Goal: Information Seeking & Learning: Check status

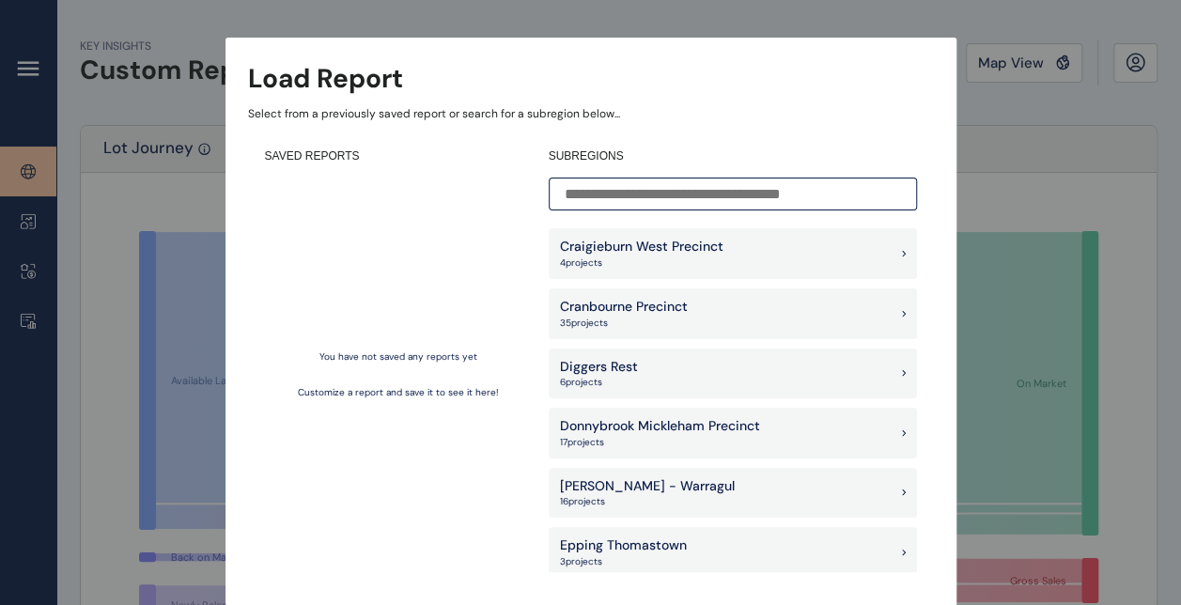
scroll to position [703, 0]
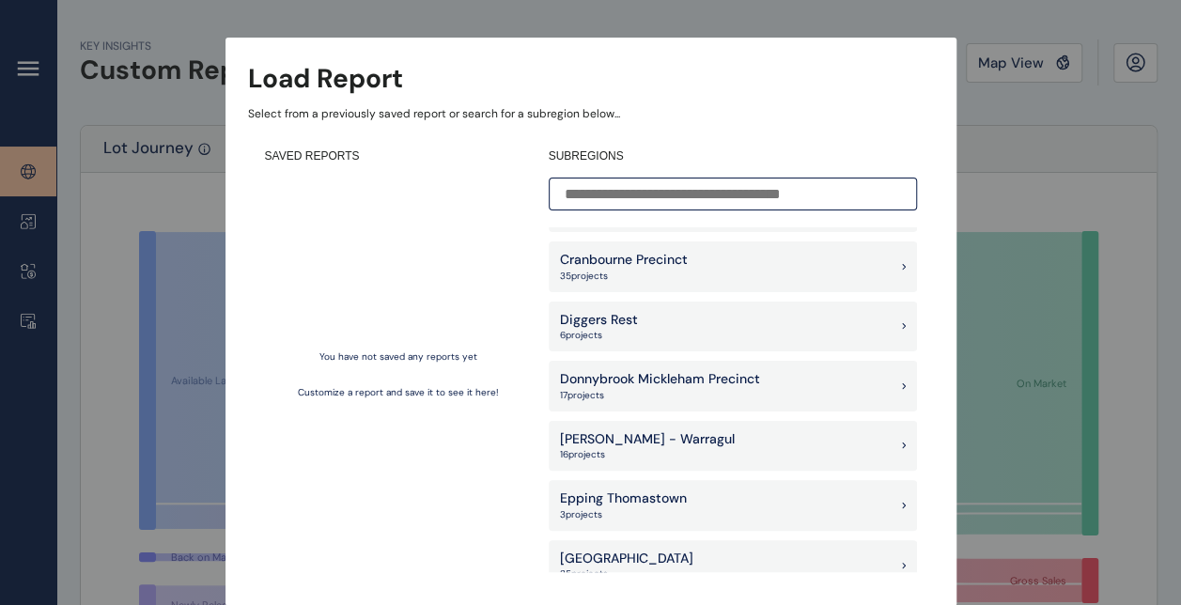
click at [797, 197] on input at bounding box center [733, 194] width 368 height 33
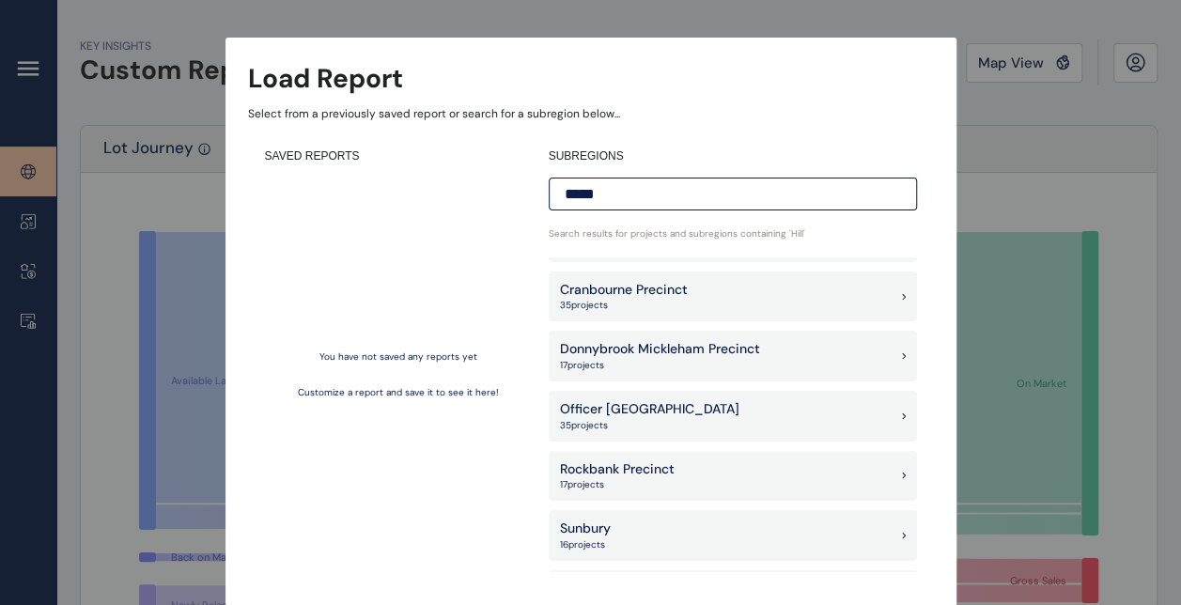
scroll to position [0, 0]
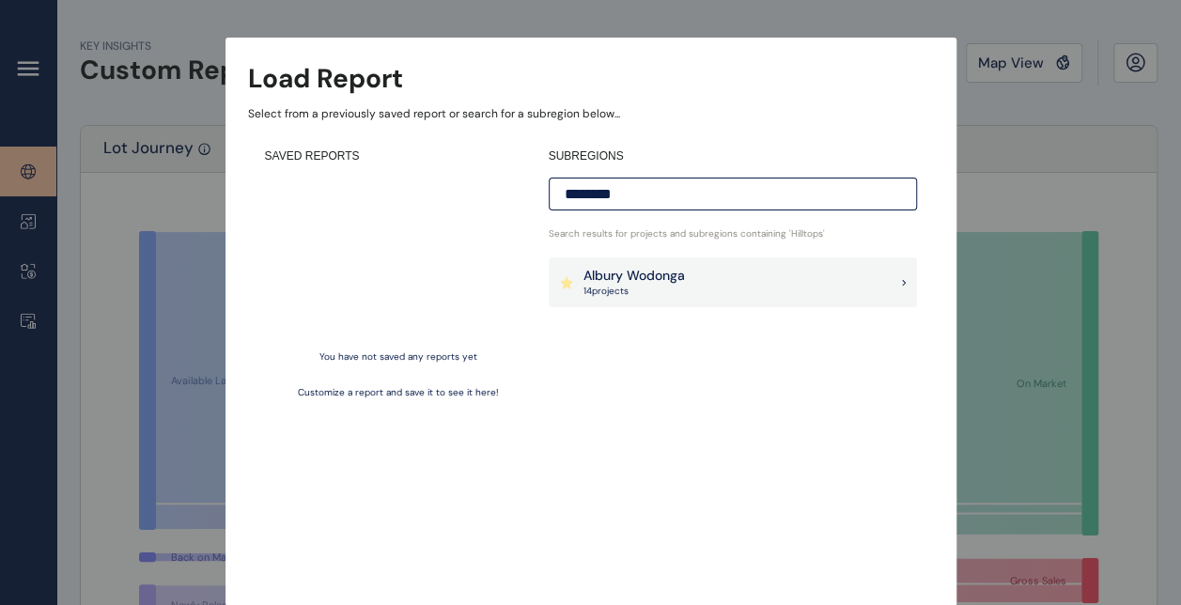
type input "********"
click at [686, 276] on div "Albury Wodonga 14 project s" at bounding box center [733, 283] width 368 height 51
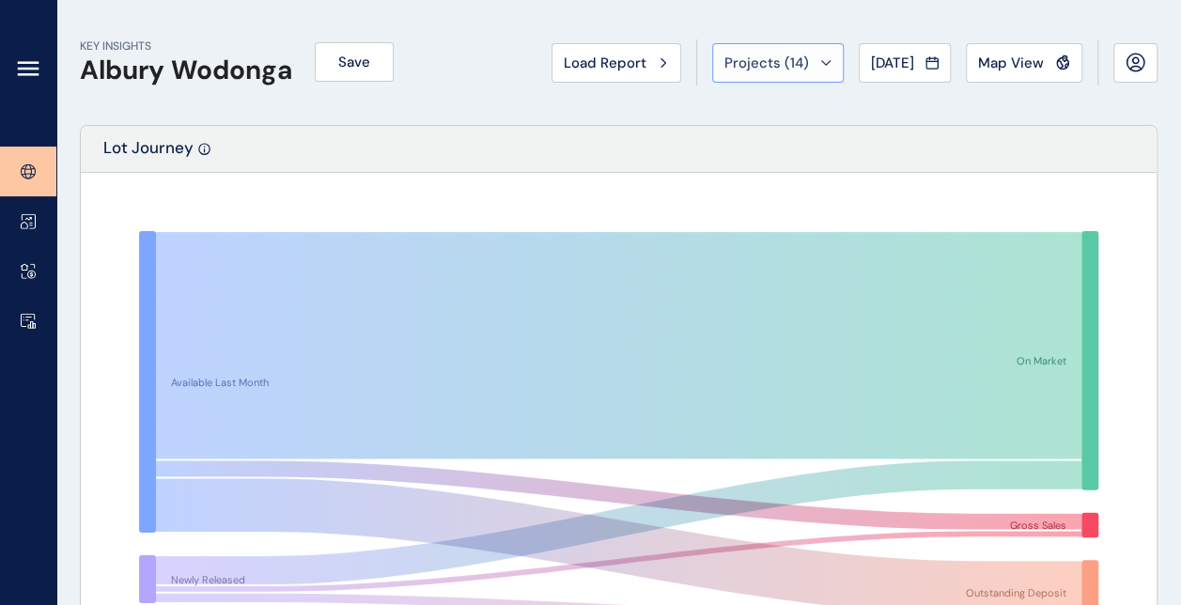
click at [774, 60] on span "Projects ( 14 )" at bounding box center [767, 63] width 85 height 19
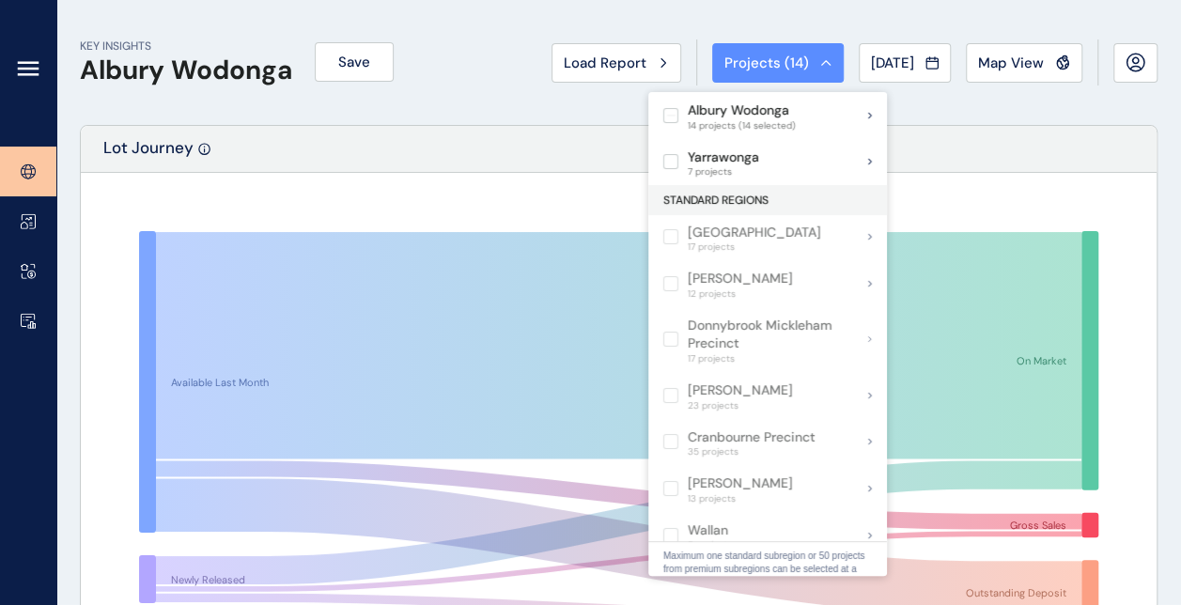
click at [774, 60] on span "Projects ( 14 )" at bounding box center [767, 63] width 85 height 19
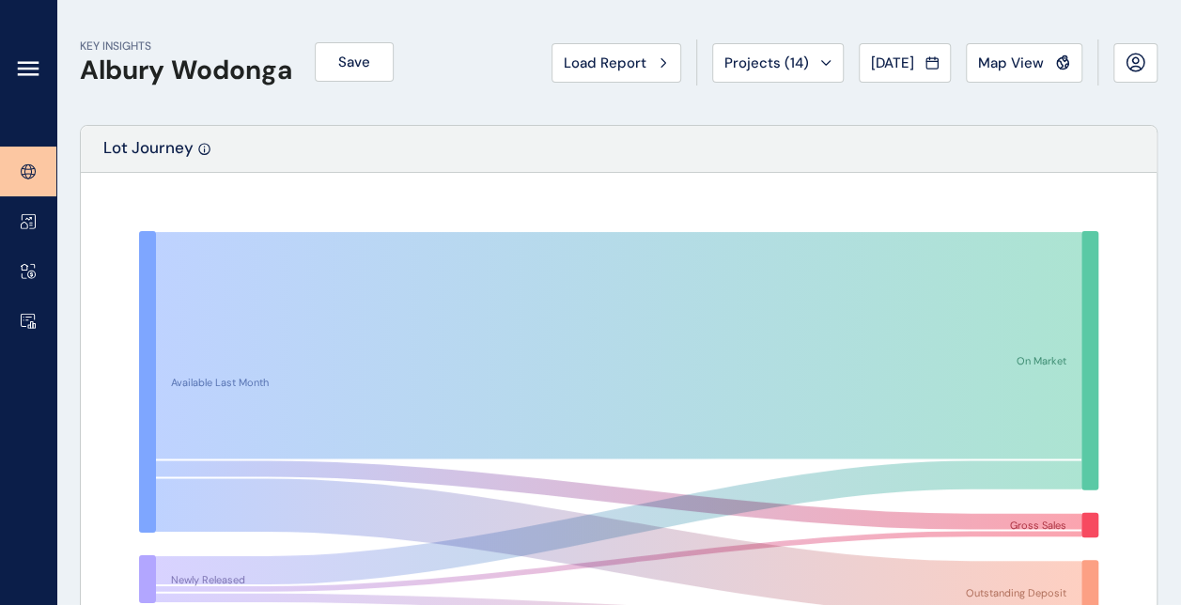
click at [774, 60] on span "Projects ( 14 )" at bounding box center [767, 63] width 85 height 19
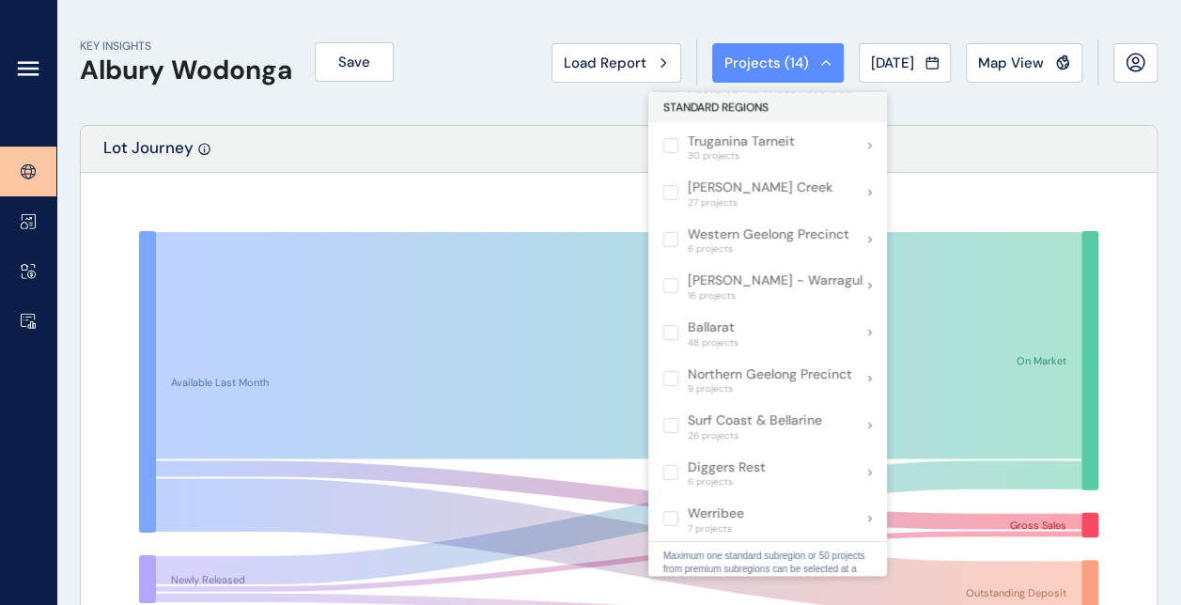
scroll to position [1229, 0]
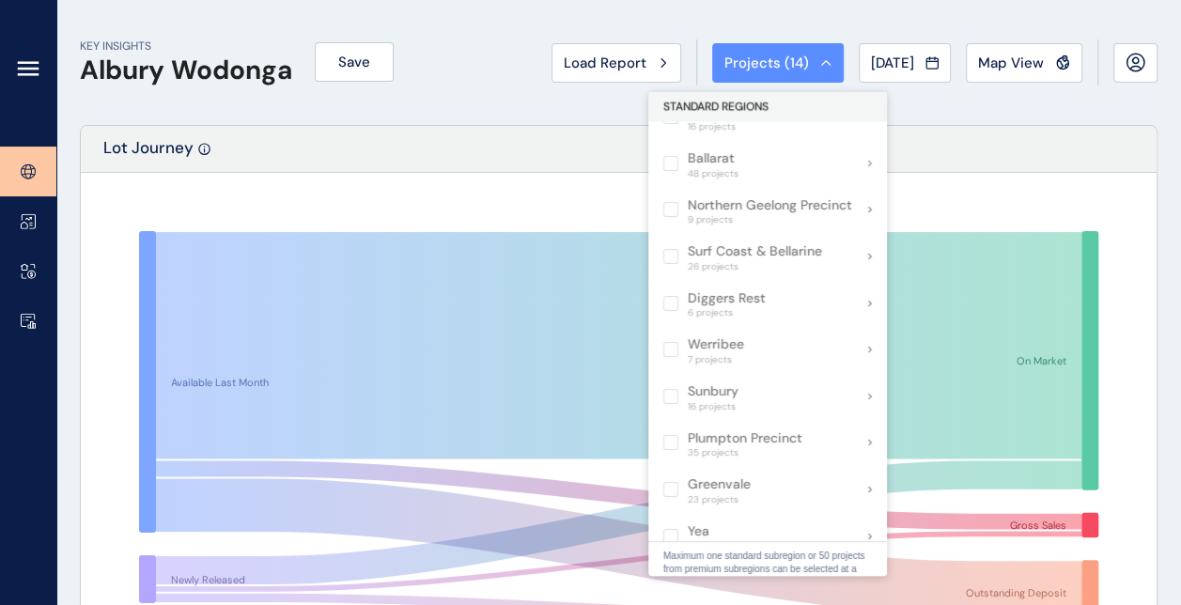
click at [428, 137] on div "Lot Journey" at bounding box center [619, 149] width 1076 height 47
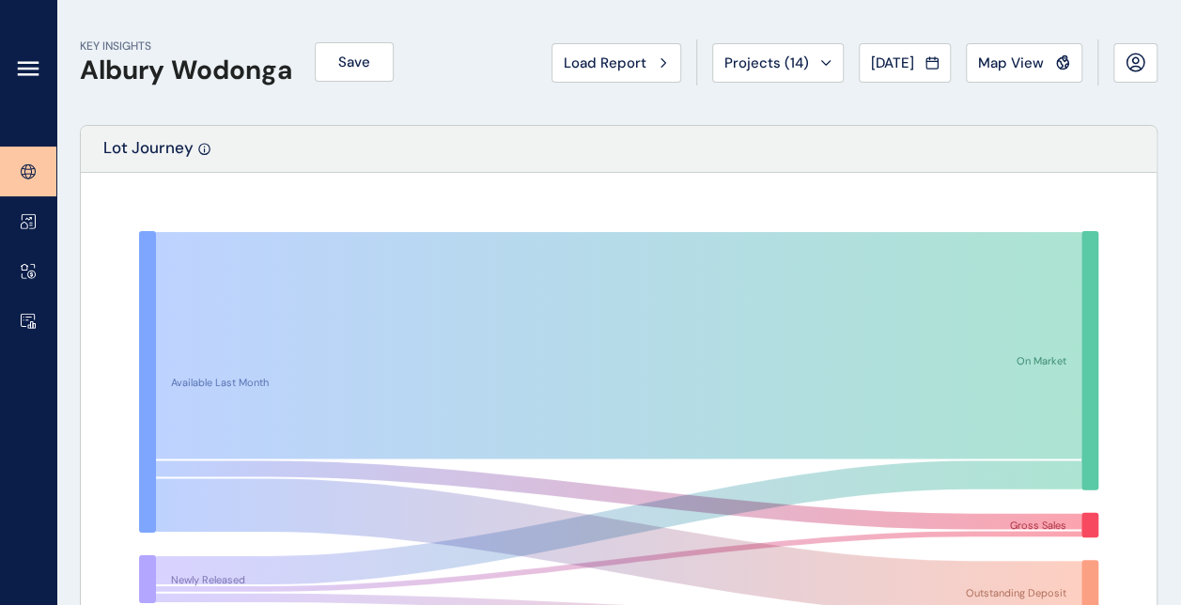
click at [32, 72] on icon at bounding box center [28, 68] width 23 height 23
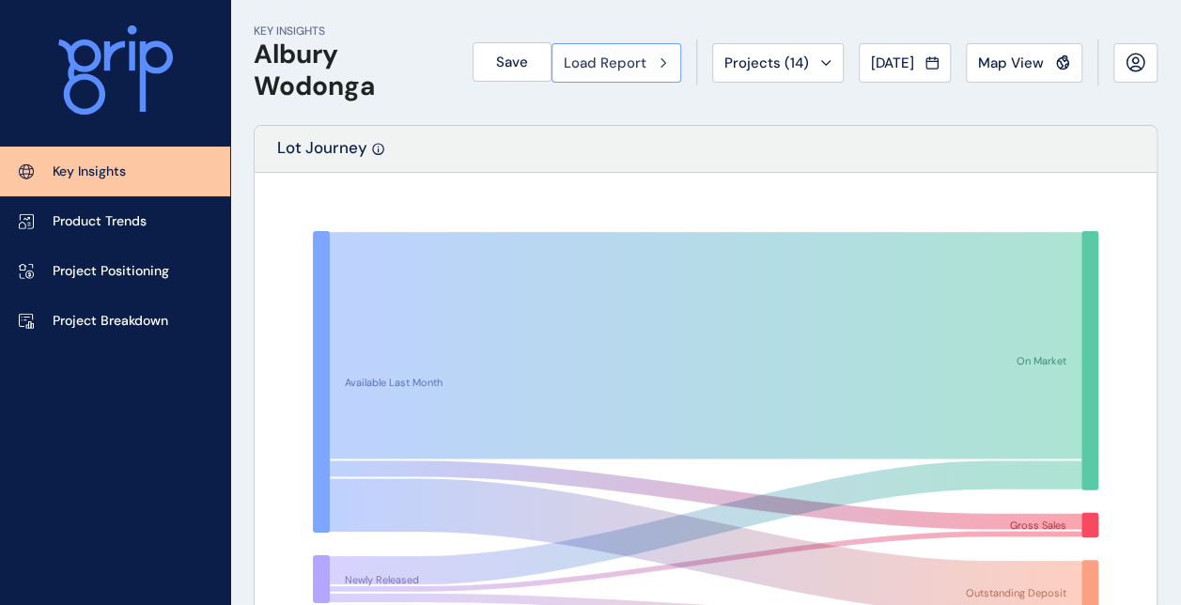
click at [661, 66] on icon at bounding box center [664, 62] width 6 height 11
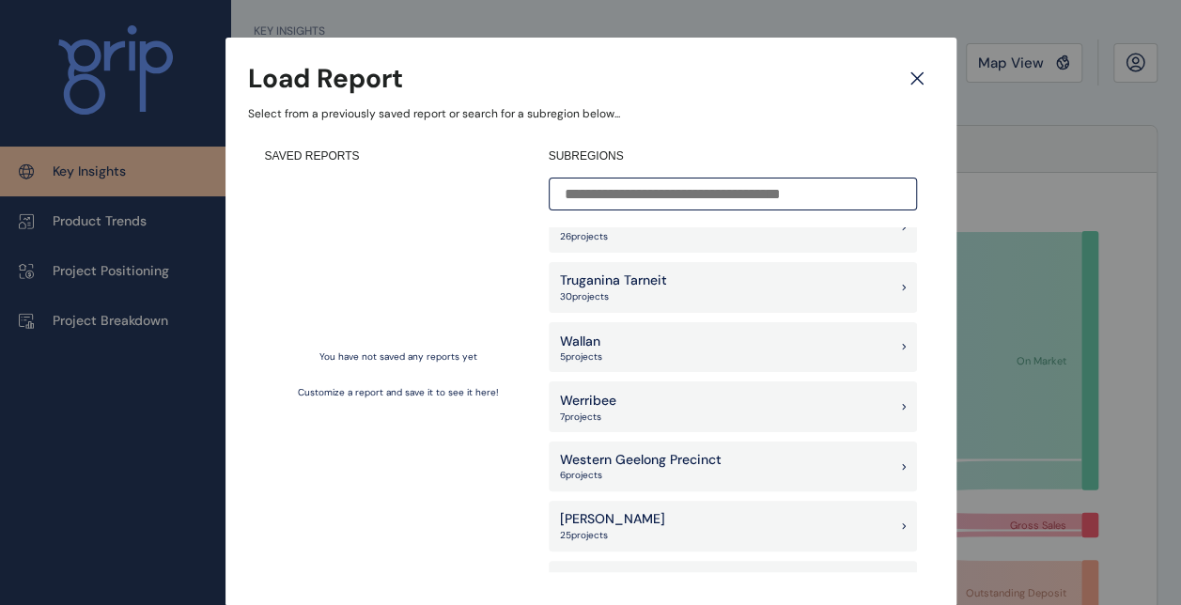
scroll to position [1737, 0]
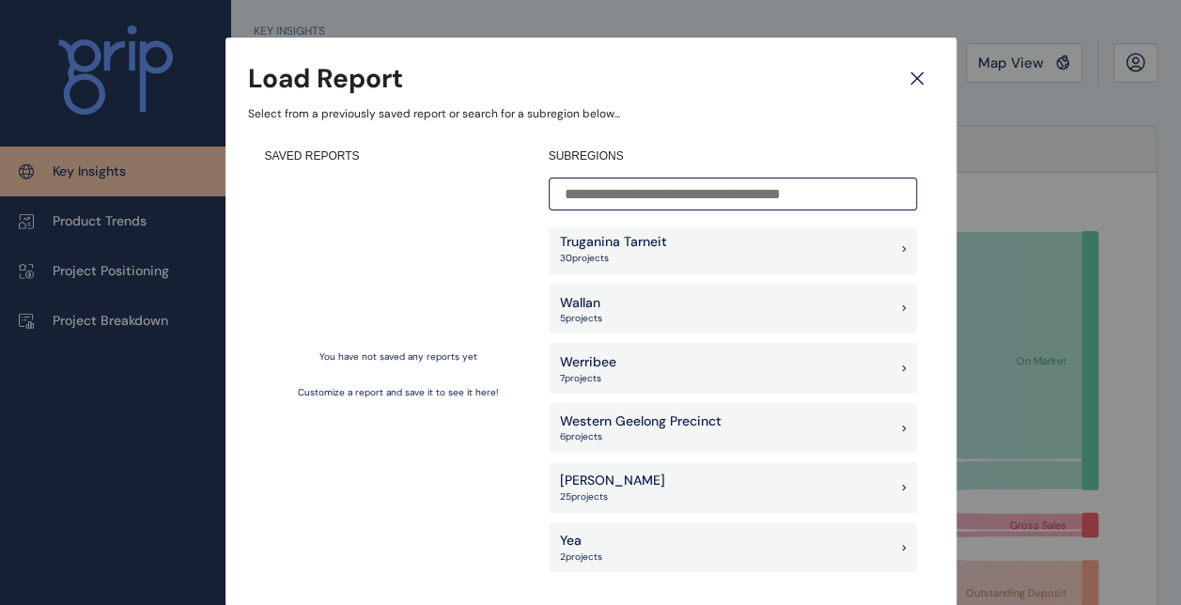
click at [1147, 212] on div "Load Report Select from a previously saved report or search for a subregion bel…" at bounding box center [590, 284] width 1181 height 569
click at [921, 81] on icon at bounding box center [917, 78] width 34 height 33
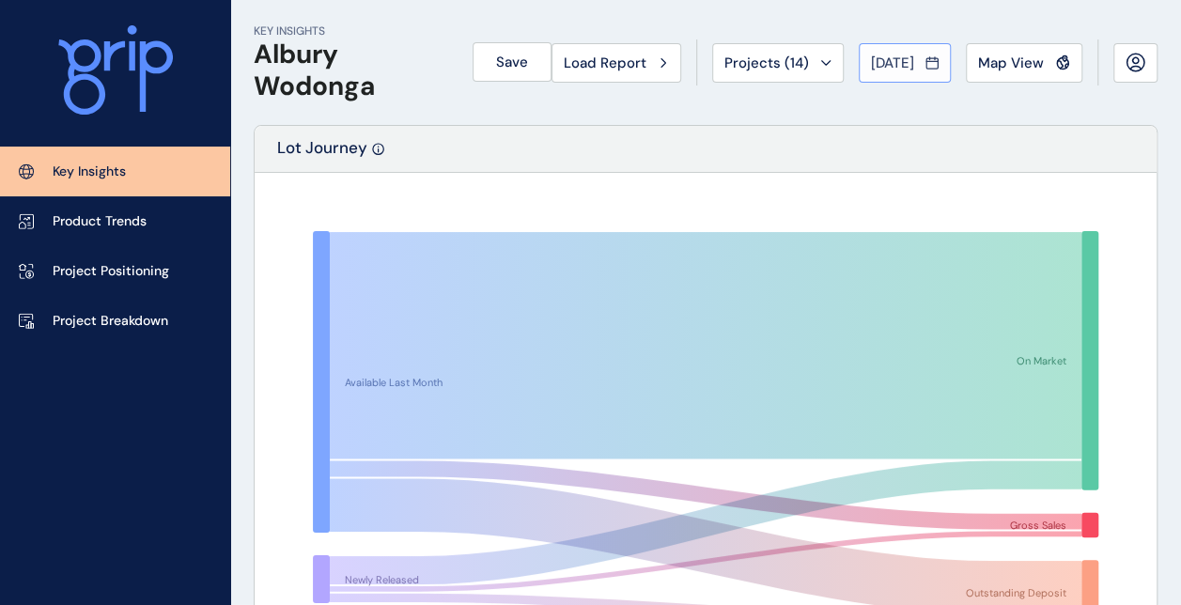
click at [912, 64] on span "[DATE]" at bounding box center [892, 63] width 43 height 19
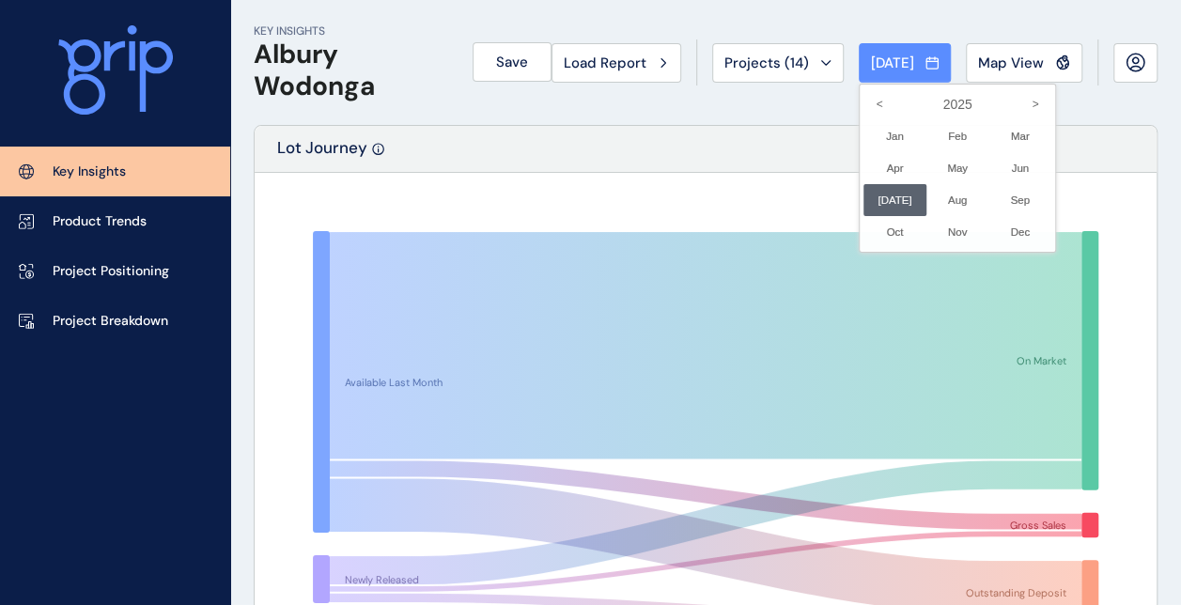
click at [643, 177] on div at bounding box center [590, 302] width 1181 height 605
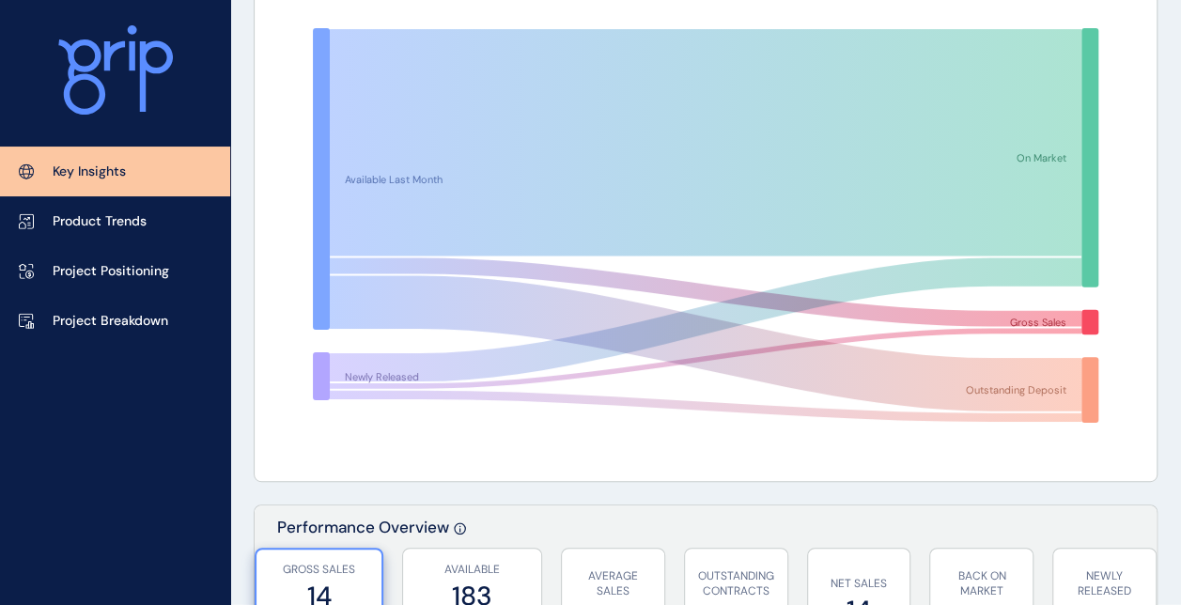
scroll to position [0, 0]
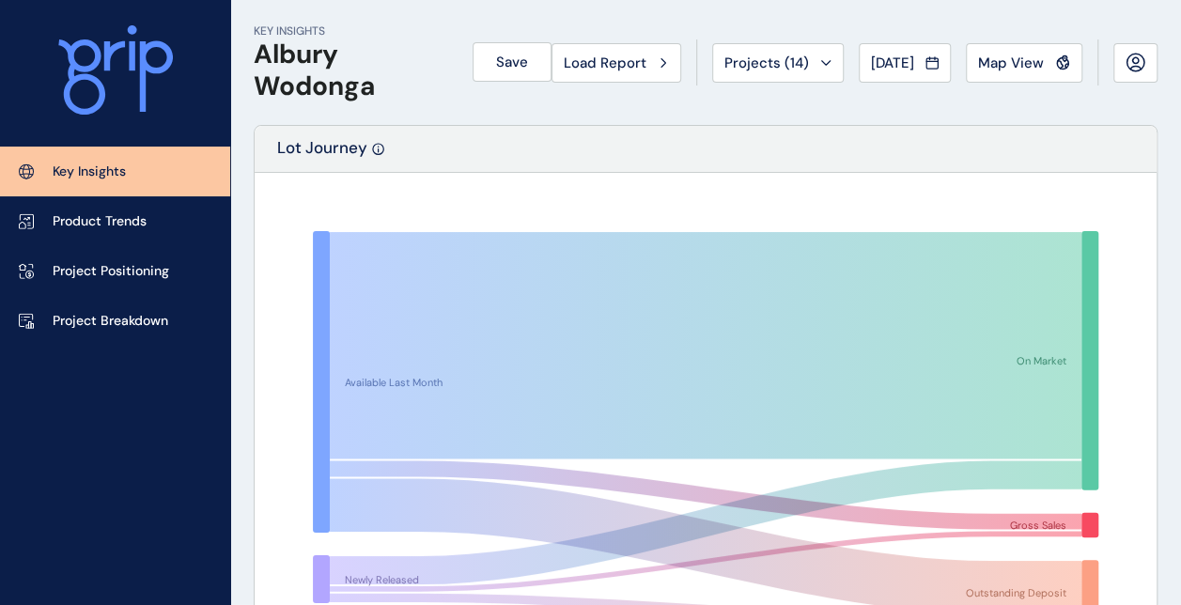
click at [312, 143] on p "Lot Journey" at bounding box center [322, 154] width 90 height 35
click at [506, 61] on span "Save" at bounding box center [512, 62] width 32 height 19
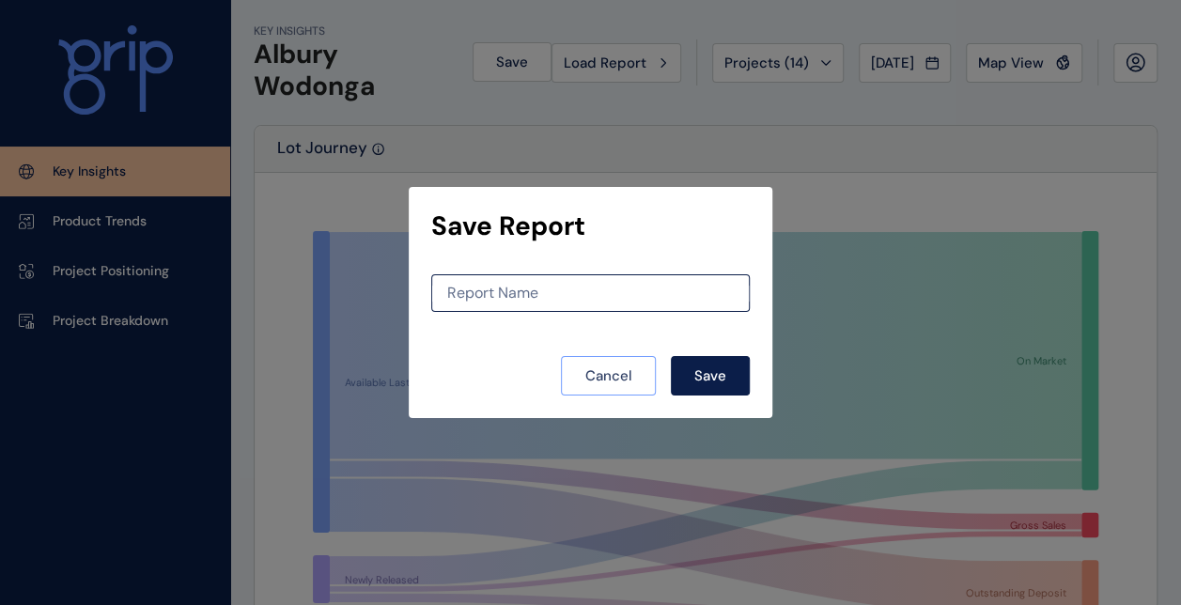
click at [614, 379] on span "Cancel" at bounding box center [609, 376] width 47 height 19
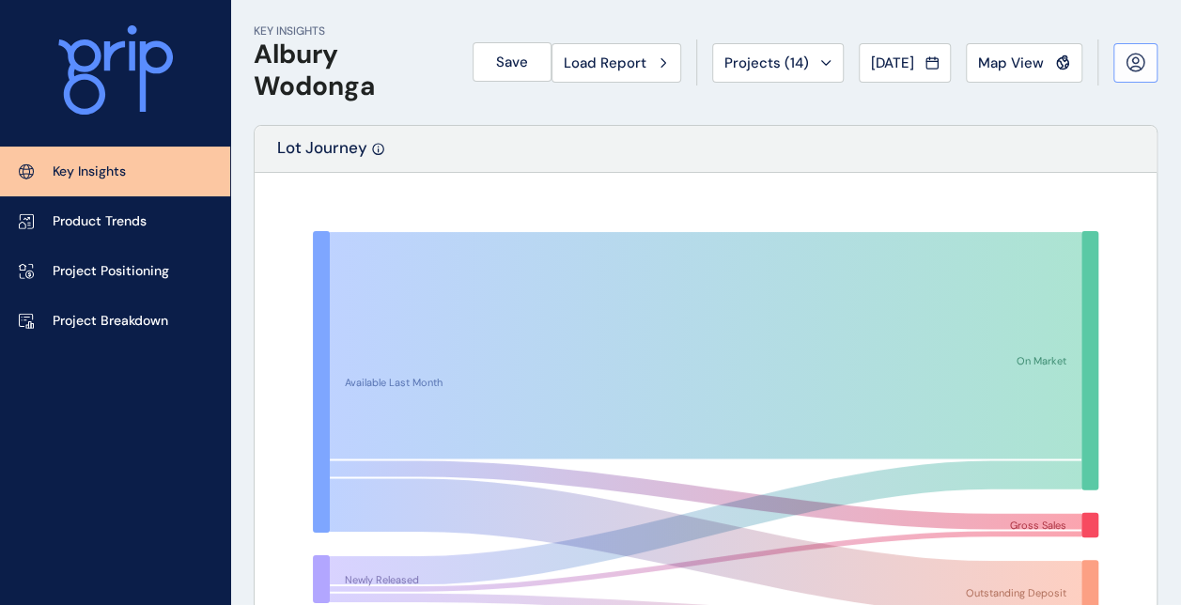
click at [1137, 68] on icon at bounding box center [1136, 63] width 20 height 20
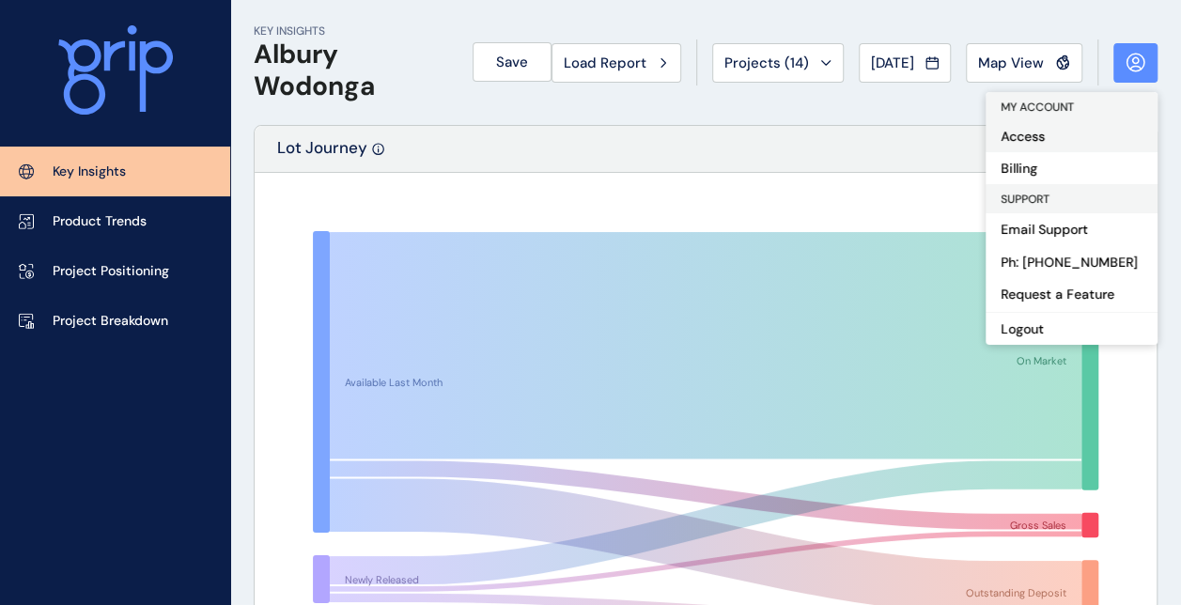
click at [1042, 141] on button "Access" at bounding box center [1072, 136] width 172 height 32
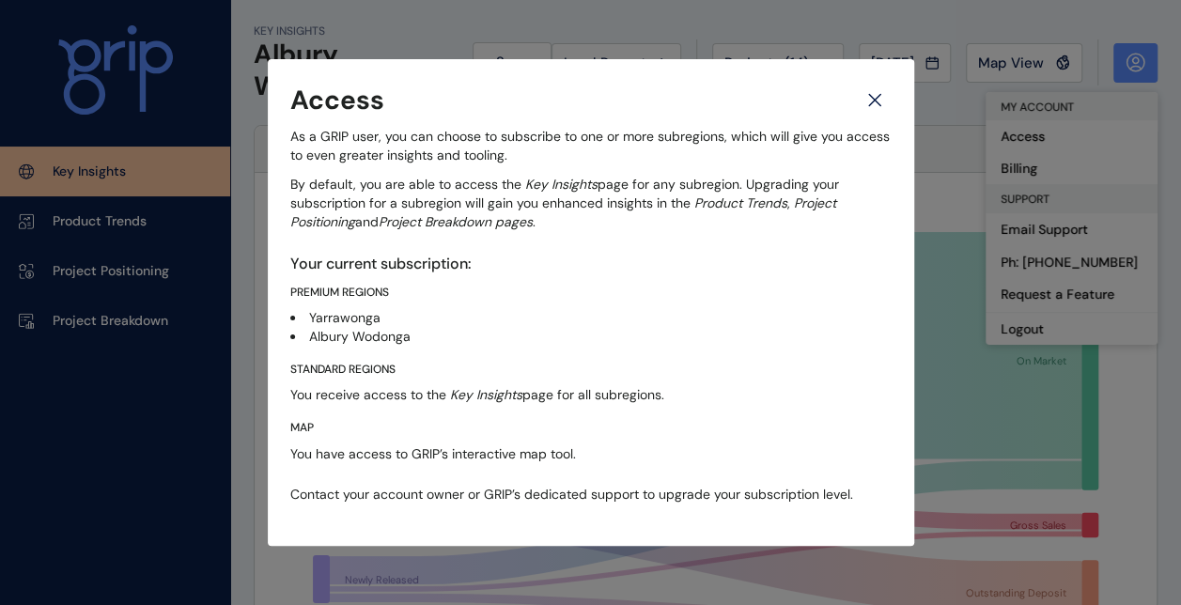
click at [891, 100] on icon at bounding box center [875, 100] width 34 height 33
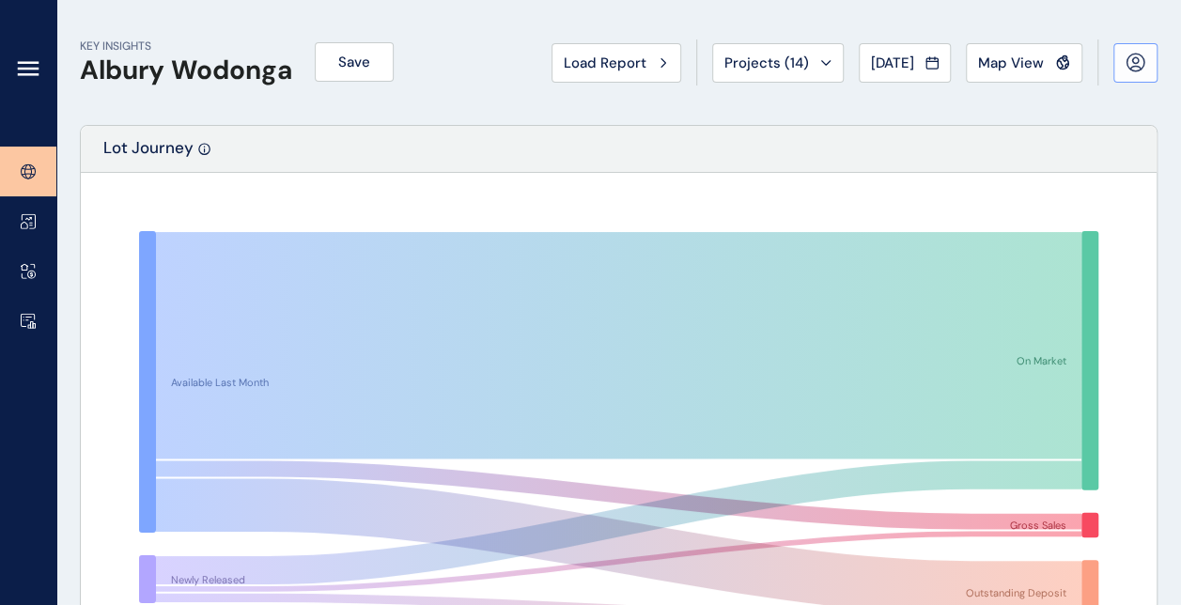
click at [1134, 67] on icon at bounding box center [1136, 68] width 10 height 3
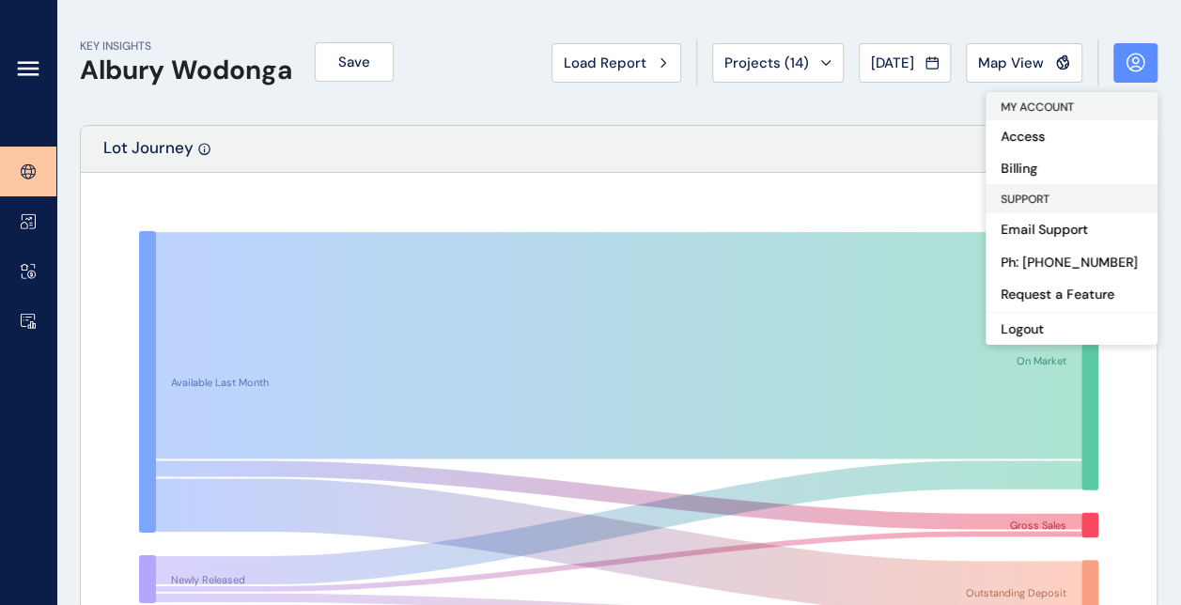
click at [1044, 106] on span "MY ACCOUNT" at bounding box center [1037, 107] width 73 height 15
click at [1017, 141] on button "Access" at bounding box center [1072, 136] width 172 height 32
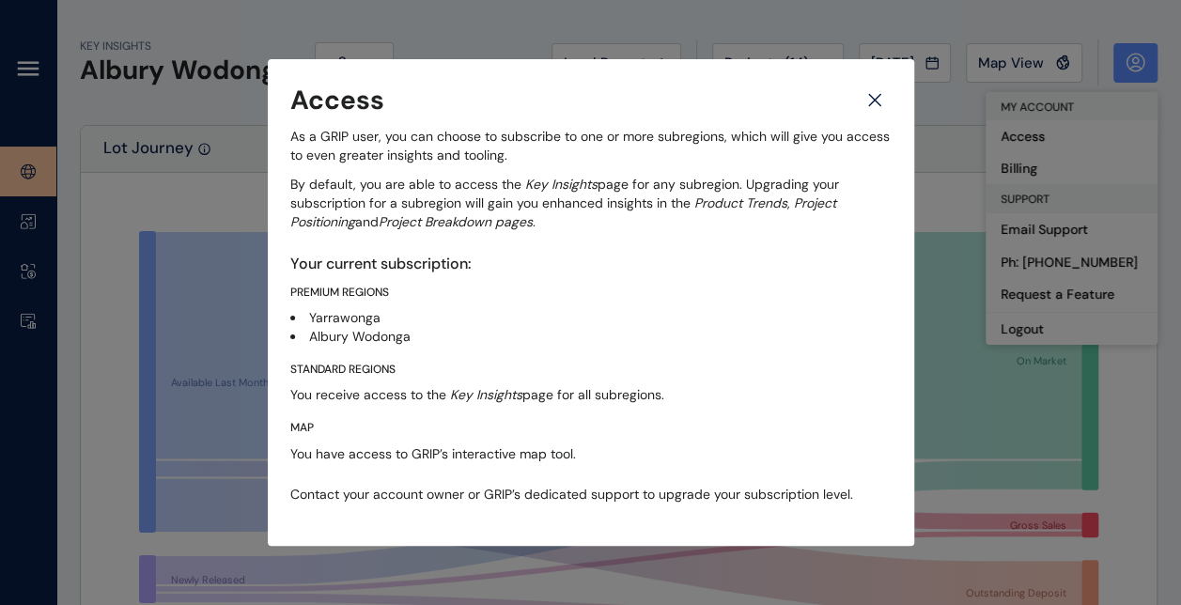
click at [886, 102] on icon at bounding box center [875, 100] width 34 height 33
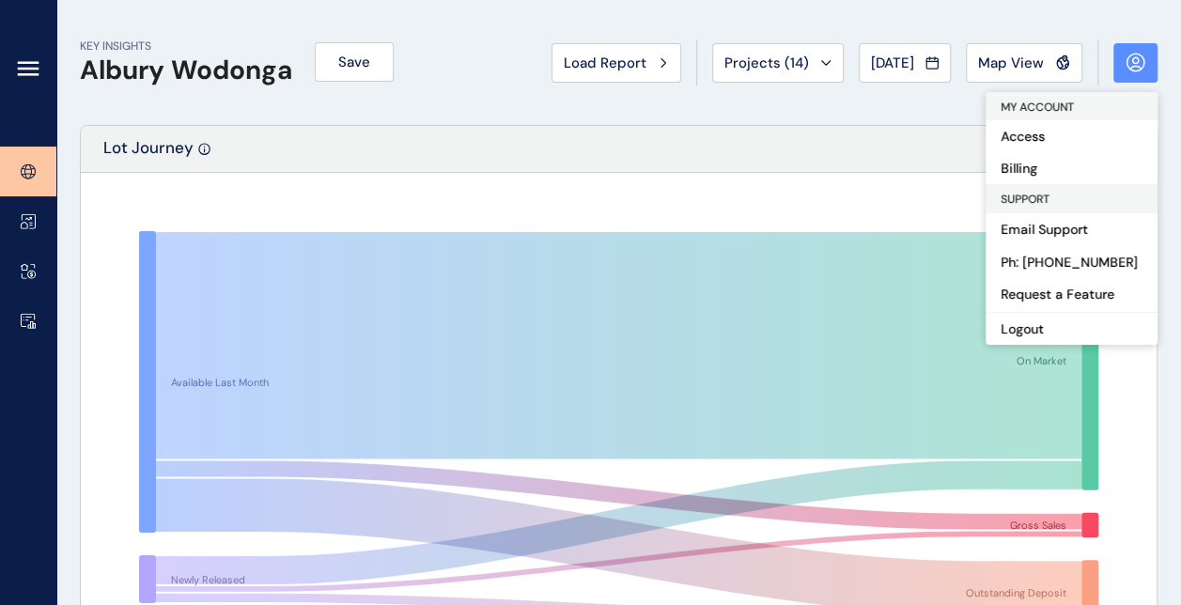
click at [729, 180] on div "Available Last Month Newly Released On Market Gross Sales Outstanding Deposit" at bounding box center [619, 428] width 1076 height 511
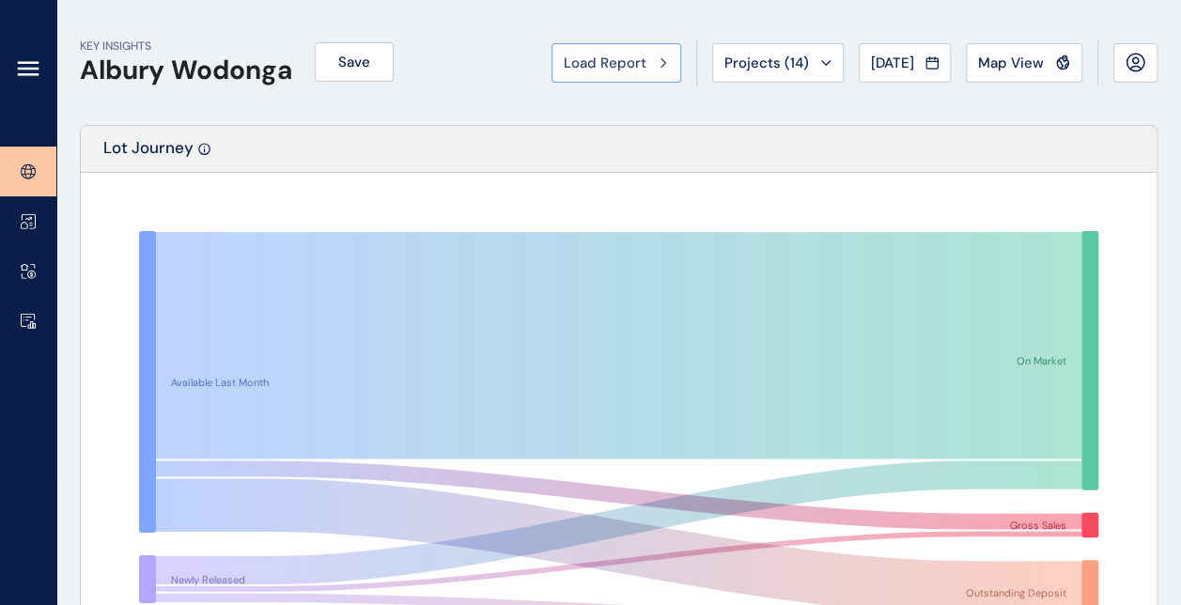
click at [659, 56] on div "Load Report" at bounding box center [616, 63] width 105 height 19
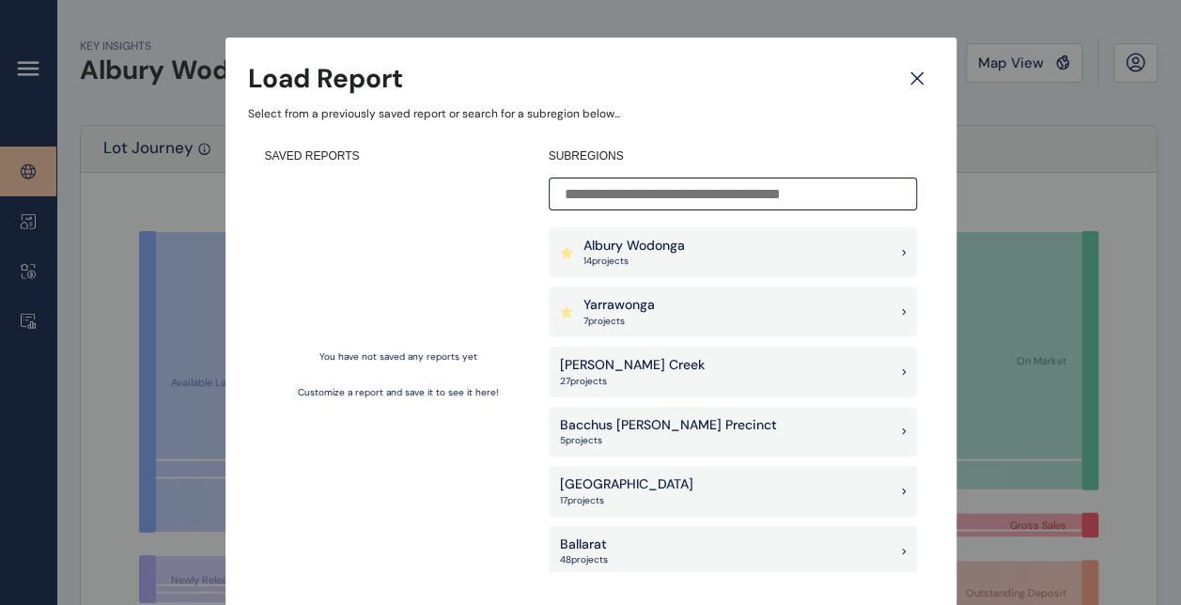
click at [884, 254] on div "Albury Wodonga 14 project s" at bounding box center [733, 252] width 368 height 51
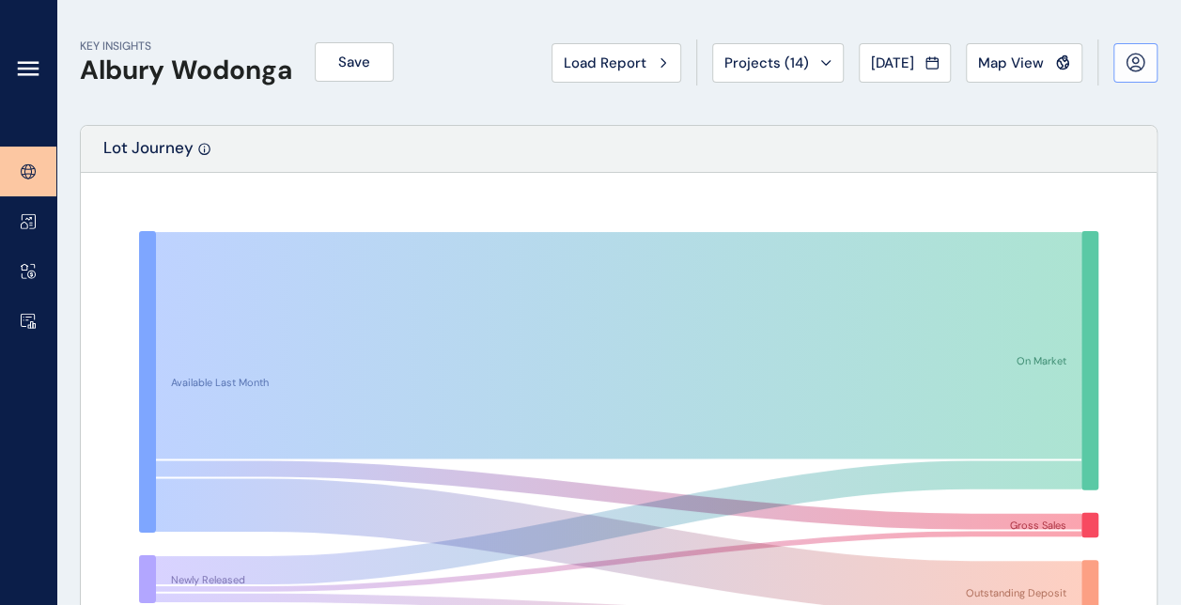
click at [1134, 58] on icon at bounding box center [1136, 60] width 6 height 6
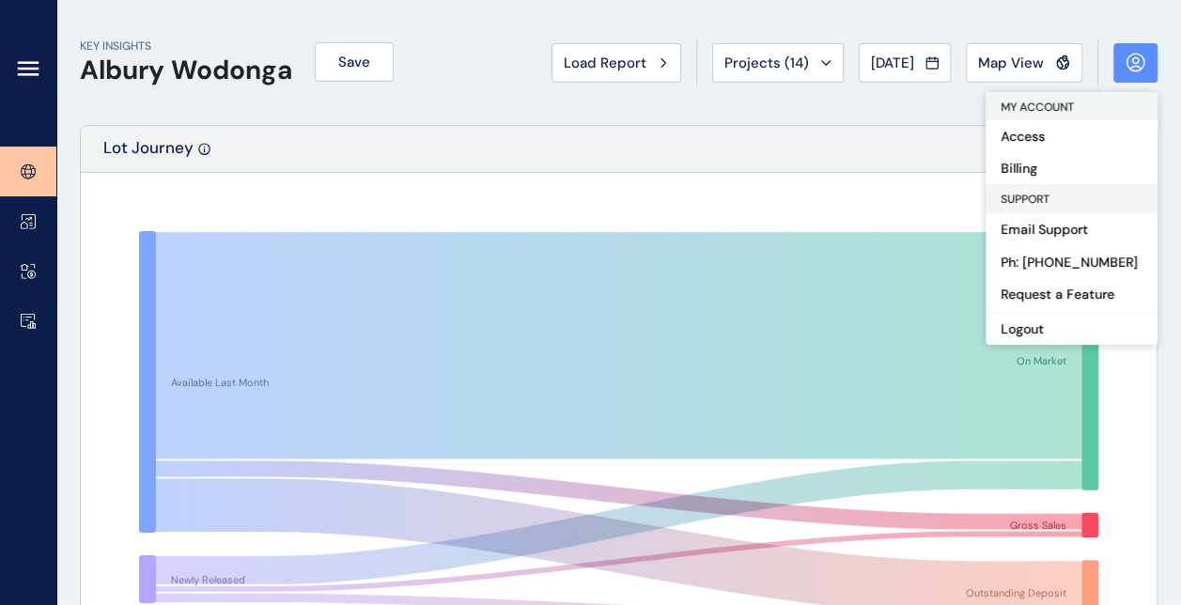
click at [618, 211] on rect at bounding box center [619, 429] width 1035 height 470
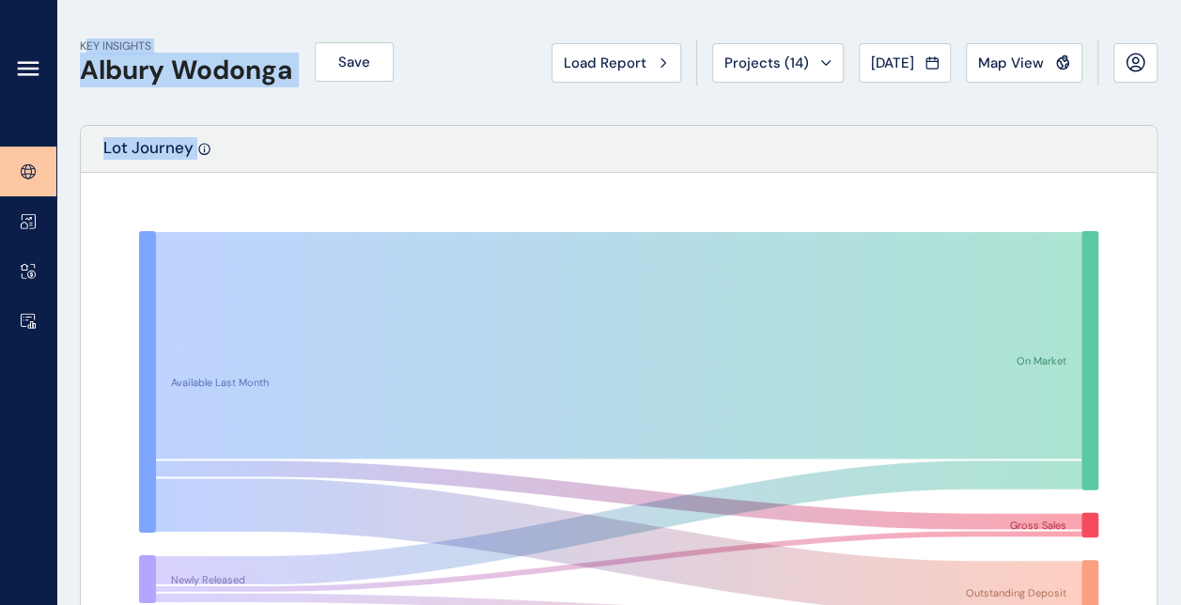
drag, startPoint x: 83, startPoint y: 45, endPoint x: 1024, endPoint y: 135, distance: 946.1
click at [825, 210] on rect at bounding box center [619, 429] width 1035 height 470
